Goal: Transaction & Acquisition: Purchase product/service

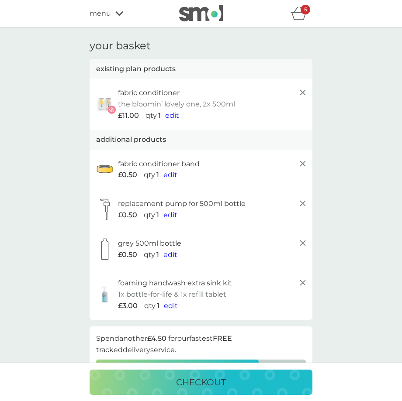
click at [114, 18] on div "menu" at bounding box center [126, 13] width 74 height 11
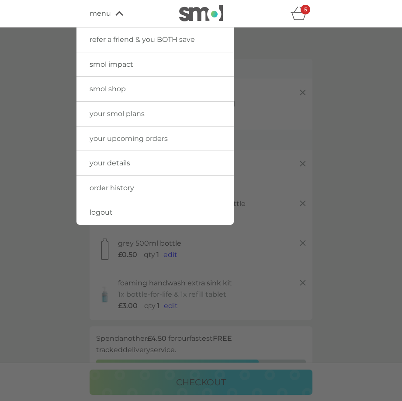
click at [120, 94] on link "smol shop" at bounding box center [154, 89] width 157 height 24
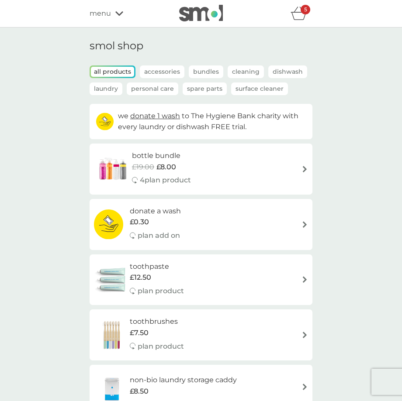
click at [118, 16] on div "menu" at bounding box center [126, 13] width 74 height 11
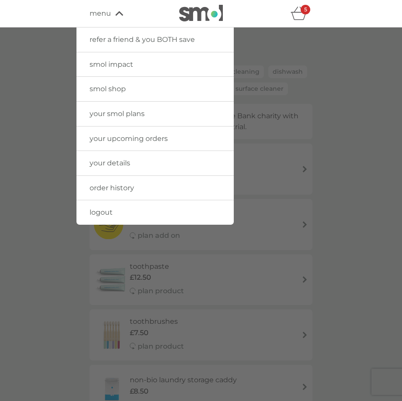
click at [113, 214] on link "logout" at bounding box center [154, 212] width 157 height 24
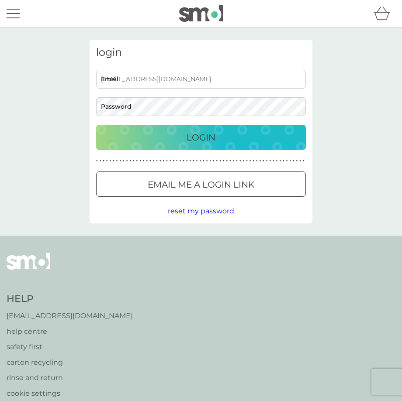
click at [191, 84] on input "[EMAIL_ADDRESS][DOMAIN_NAME]" at bounding box center [200, 79] width 209 height 19
type input "[EMAIL_ADDRESS][DOMAIN_NAME]"
click at [194, 141] on p "Login" at bounding box center [200, 137] width 29 height 14
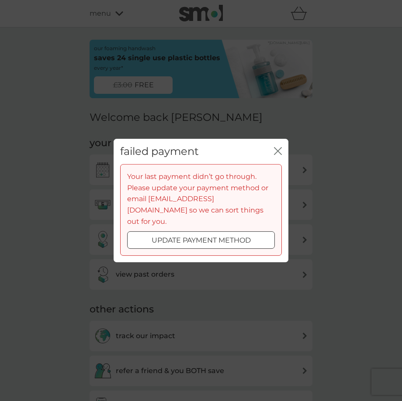
click at [275, 156] on button "close" at bounding box center [278, 151] width 8 height 9
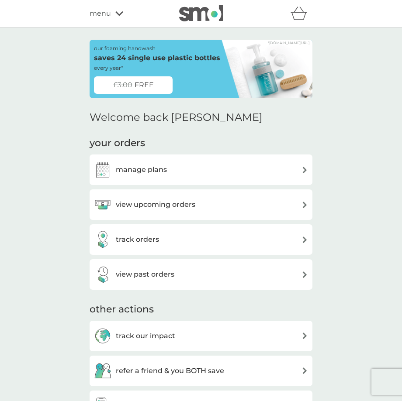
click at [145, 88] on span "FREE" at bounding box center [143, 84] width 19 height 11
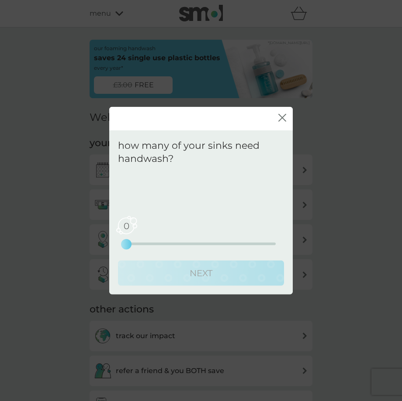
click at [281, 121] on icon "close" at bounding box center [282, 118] width 8 height 8
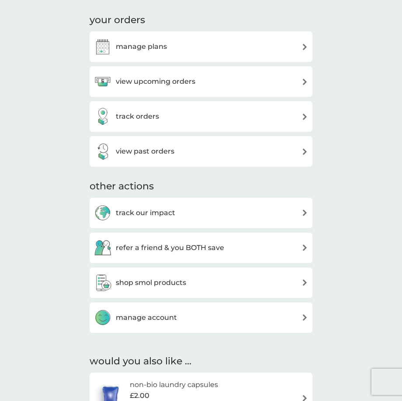
scroll to position [144, 0]
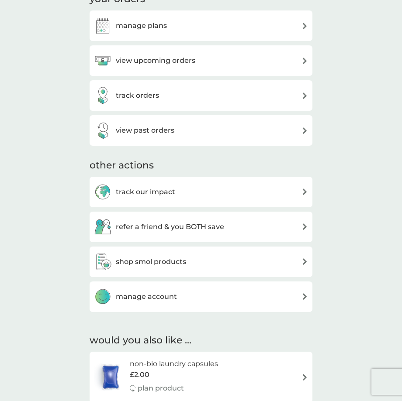
click at [186, 263] on h3 "shop smol products" at bounding box center [151, 261] width 70 height 11
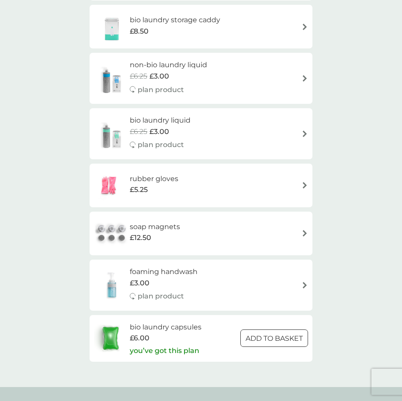
scroll to position [1331, 0]
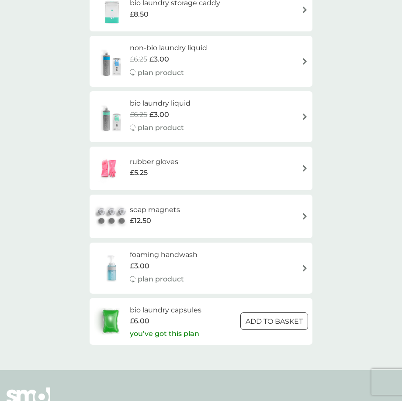
click at [200, 278] on div "foaming handwash £3.00 plan product" at bounding box center [168, 268] width 76 height 38
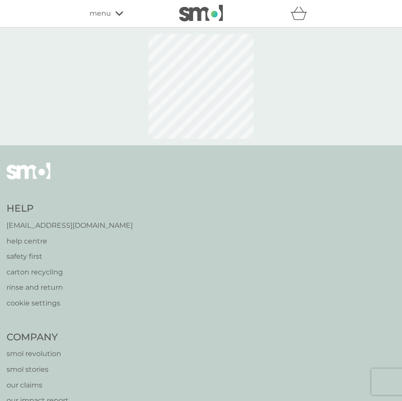
select select "119"
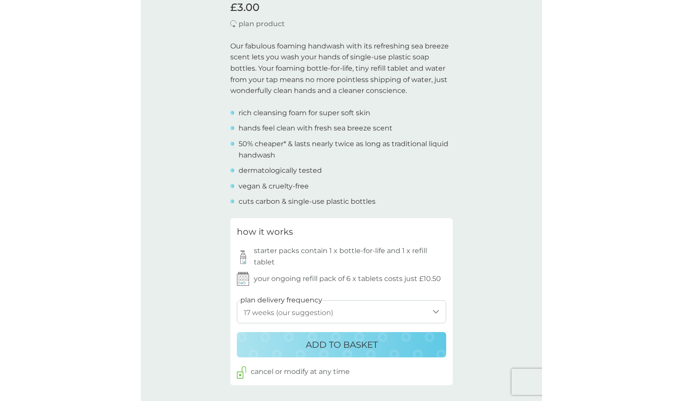
scroll to position [265, 0]
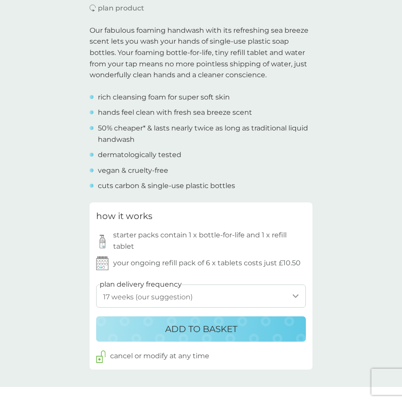
click at [199, 337] on button "ADD TO BASKET" at bounding box center [200, 328] width 209 height 25
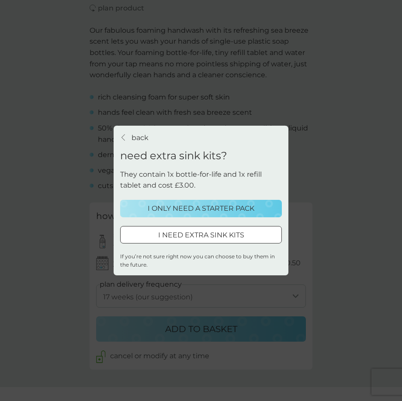
click at [270, 236] on div "I NEED EXTRA SINK KITS" at bounding box center [200, 235] width 161 height 11
select select "119"
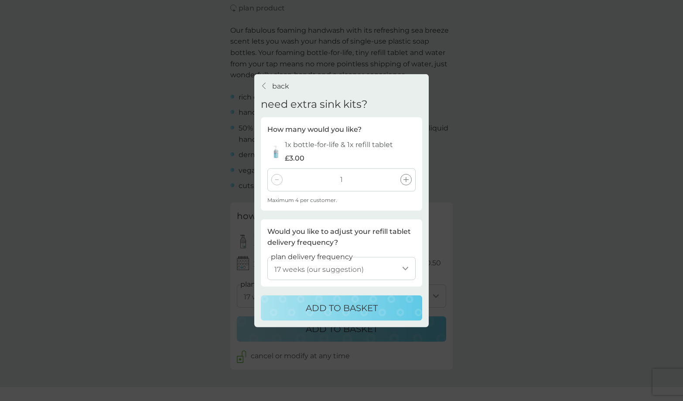
click at [401, 260] on div "back back need extra sink kits? How many would you like? 1x bottle-for-life & 1…" at bounding box center [341, 200] width 683 height 401
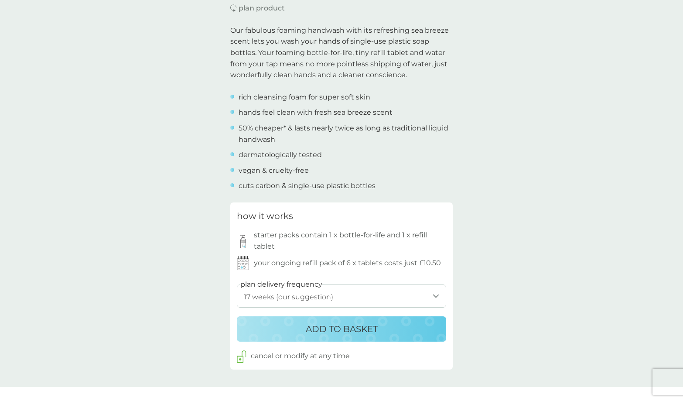
click at [337, 337] on button "ADD TO BASKET" at bounding box center [341, 328] width 209 height 25
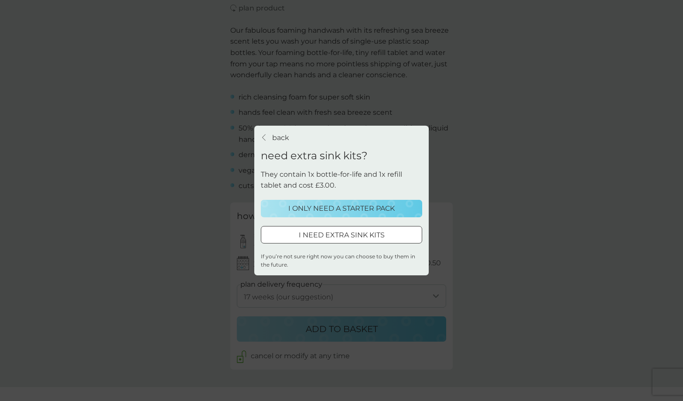
click at [330, 205] on p "I ONLY NEED A STARTER PACK" at bounding box center [341, 208] width 106 height 11
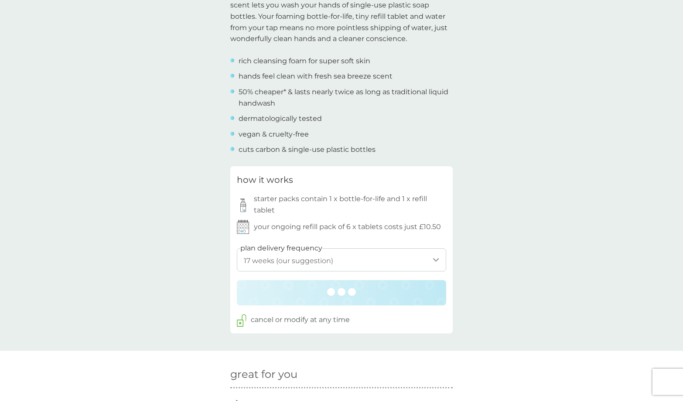
scroll to position [350, 0]
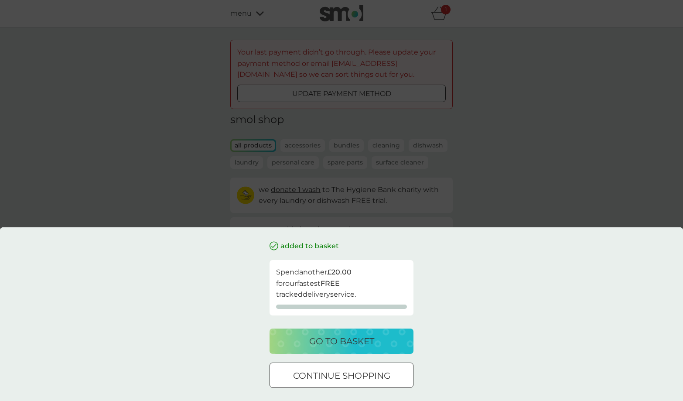
click at [401, 155] on div "added to basket Spend another £20.00 for our fastest FREE tracked delivery serv…" at bounding box center [341, 200] width 683 height 401
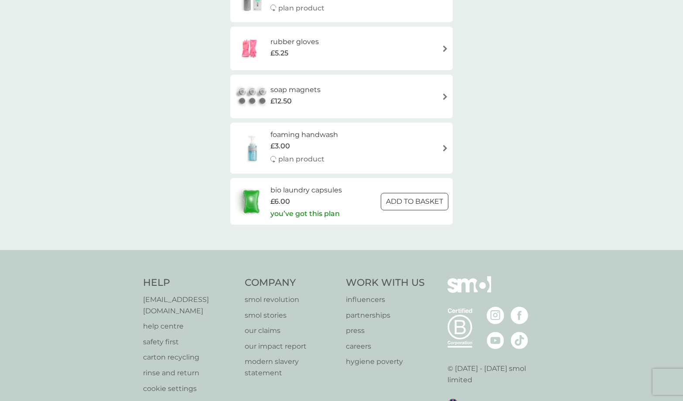
scroll to position [1446, 0]
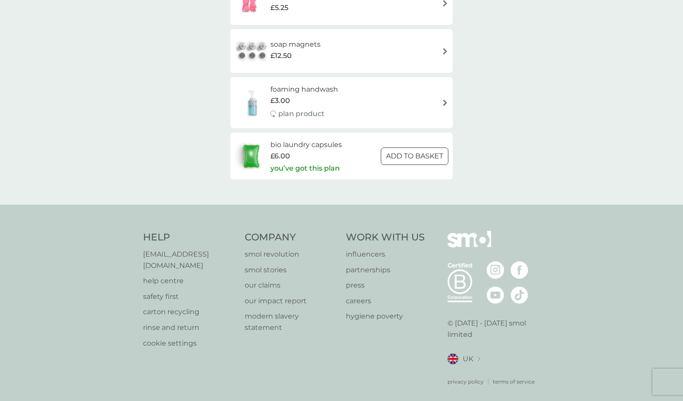
click at [313, 124] on div "foaming handwash £3.00 plan product" at bounding box center [341, 102] width 223 height 51
select select "119"
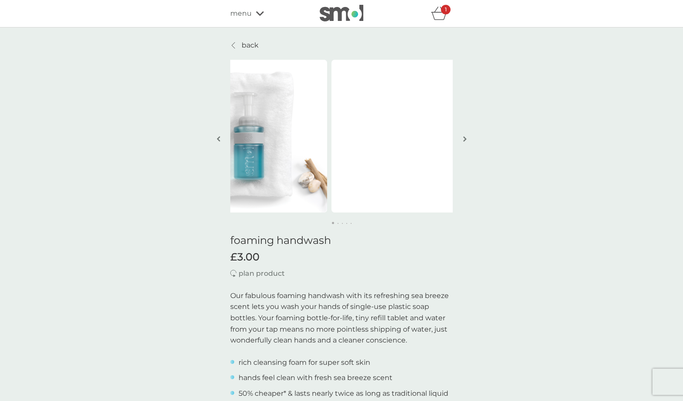
drag, startPoint x: 330, startPoint y: 137, endPoint x: 253, endPoint y: 139, distance: 76.8
click at [258, 139] on img at bounding box center [251, 136] width 153 height 153
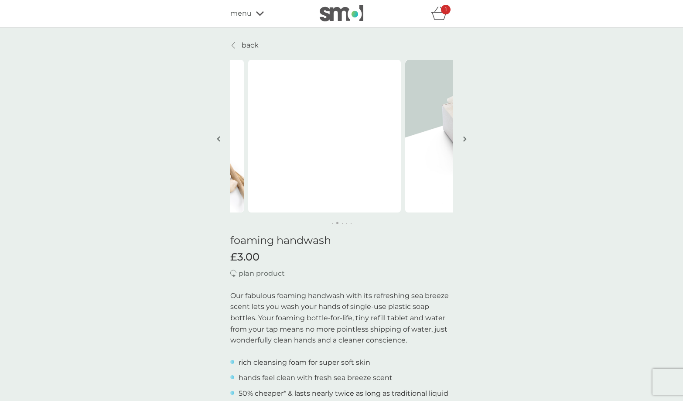
drag, startPoint x: 303, startPoint y: 149, endPoint x: 230, endPoint y: 149, distance: 73.3
click at [248, 149] on video at bounding box center [324, 136] width 153 height 153
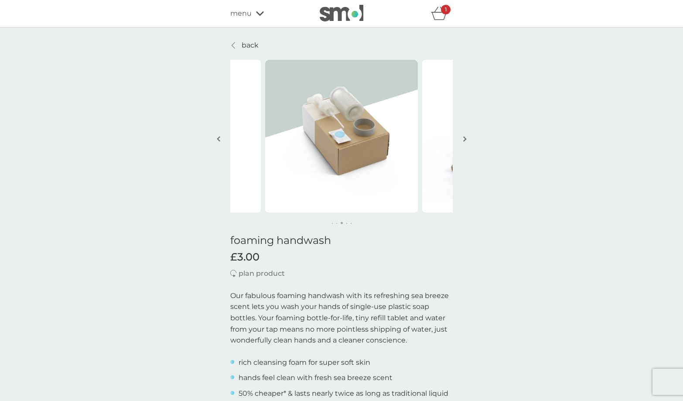
drag, startPoint x: 354, startPoint y: 159, endPoint x: 246, endPoint y: 157, distance: 107.8
click at [265, 158] on img at bounding box center [341, 136] width 153 height 153
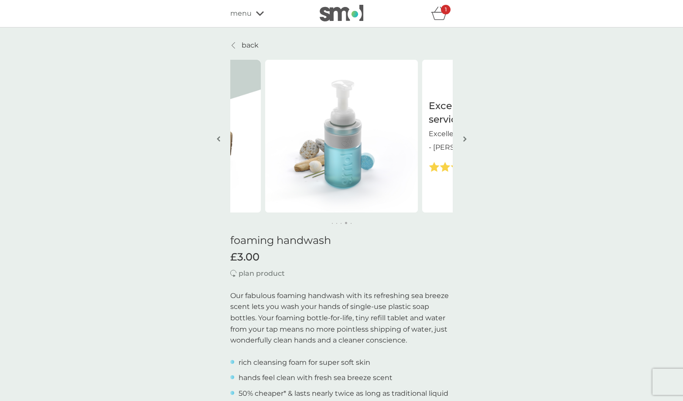
drag, startPoint x: 365, startPoint y: 151, endPoint x: 251, endPoint y: 153, distance: 113.9
click at [265, 154] on img at bounding box center [341, 136] width 153 height 153
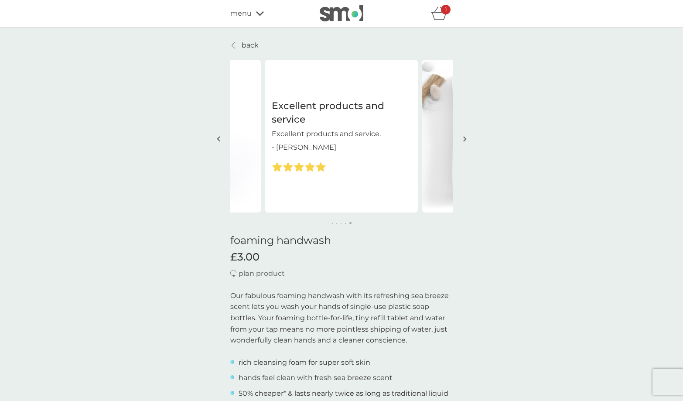
click at [401, 8] on div "refer a friend & you BOTH save smol impact smol shop your smol plans your upcom…" at bounding box center [341, 13] width 683 height 27
click at [401, 10] on div "1" at bounding box center [446, 10] width 10 height 10
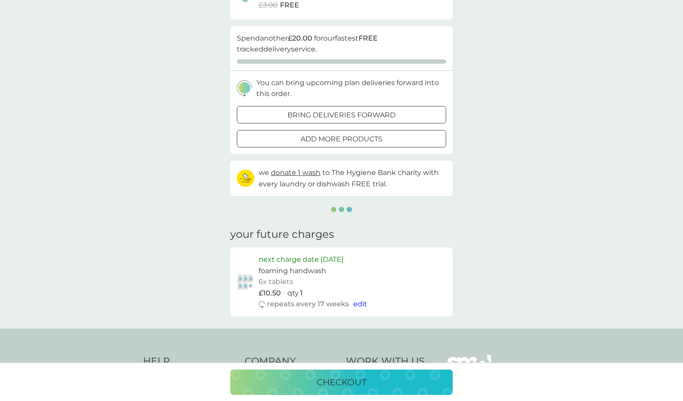
scroll to position [214, 0]
